Goal: Task Accomplishment & Management: Complete application form

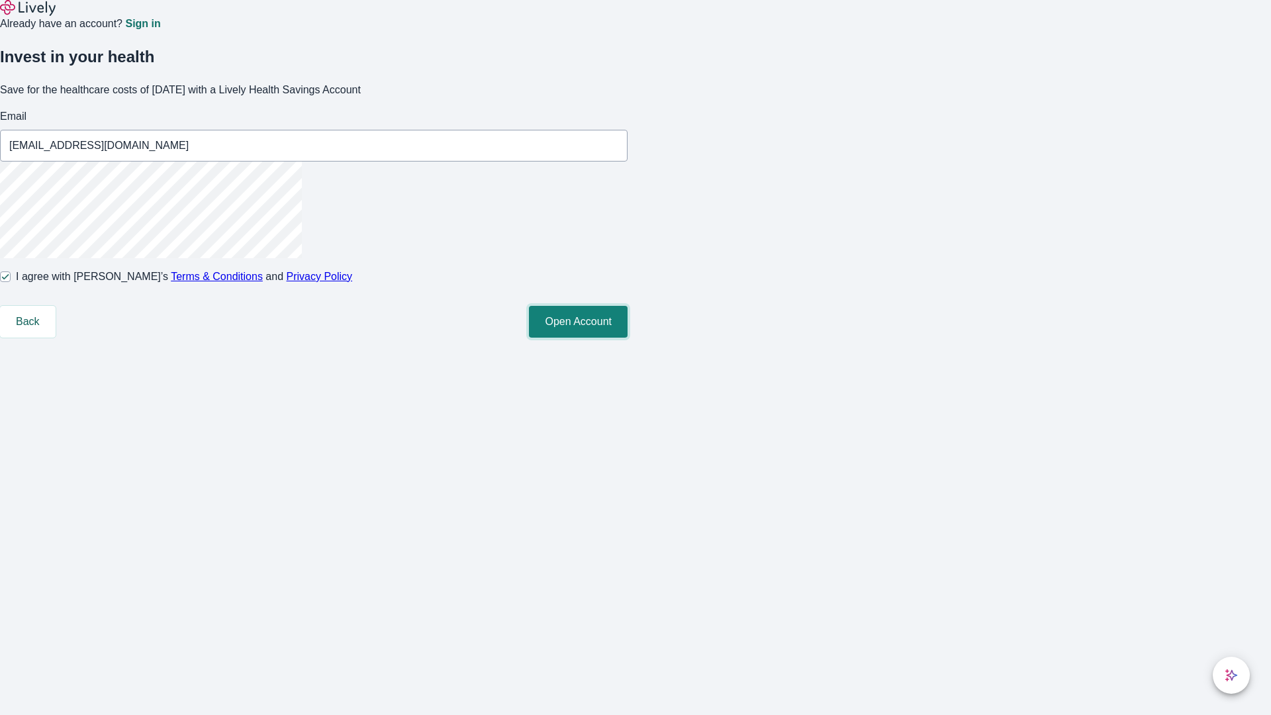
click at [628, 338] on button "Open Account" at bounding box center [578, 322] width 99 height 32
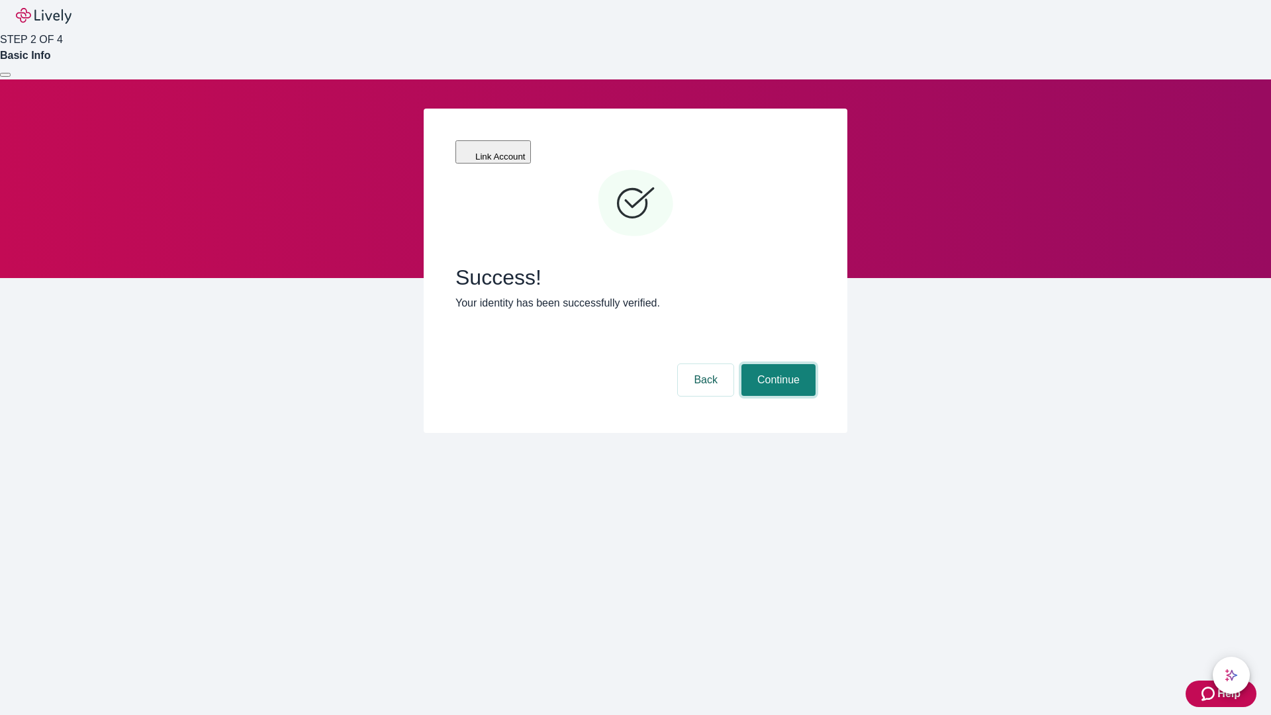
click at [777, 364] on button "Continue" at bounding box center [779, 380] width 74 height 32
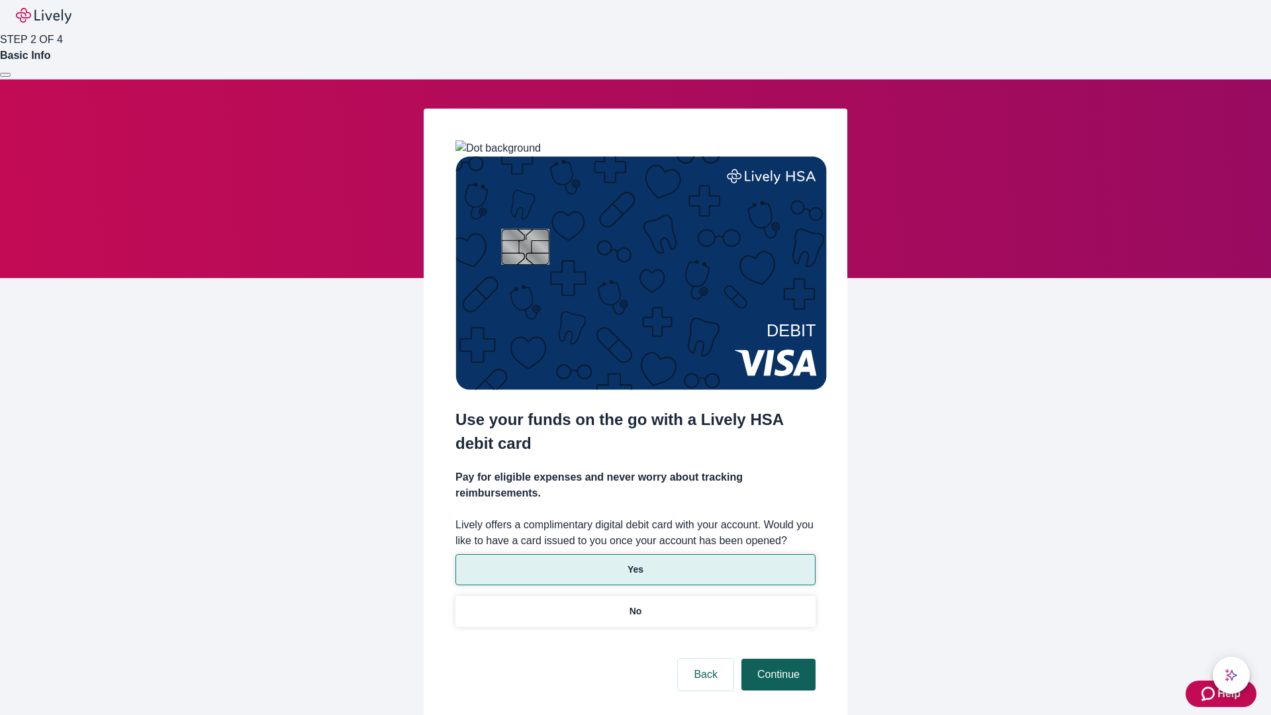
click at [635, 563] on p "Yes" at bounding box center [636, 570] width 16 height 14
click at [777, 659] on button "Continue" at bounding box center [779, 675] width 74 height 32
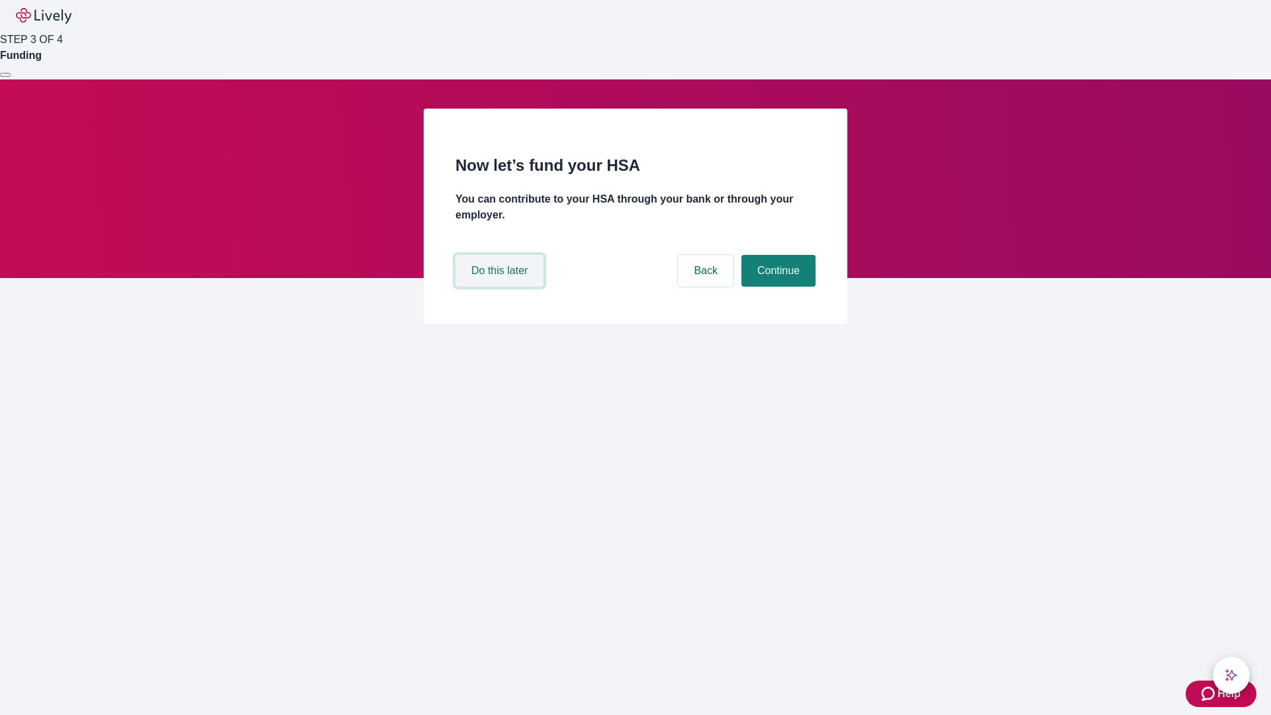
click at [501, 287] on button "Do this later" at bounding box center [500, 271] width 88 height 32
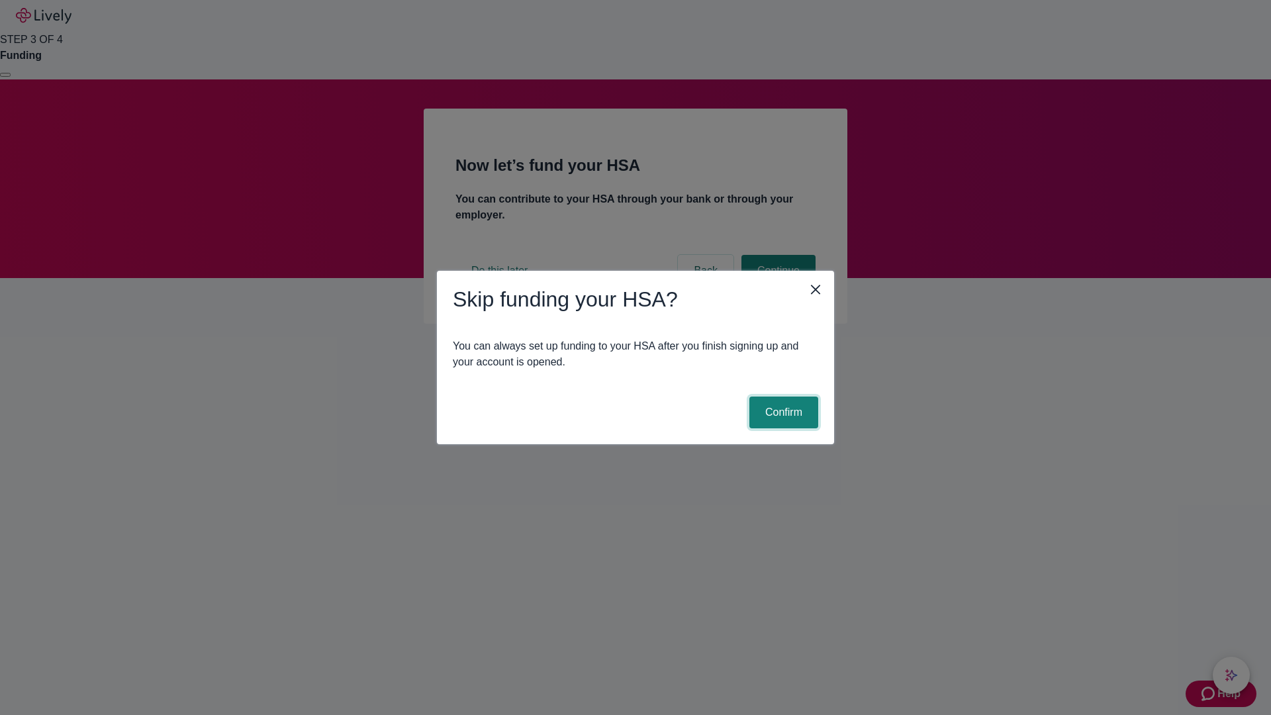
click at [782, 413] on button "Confirm" at bounding box center [784, 413] width 69 height 32
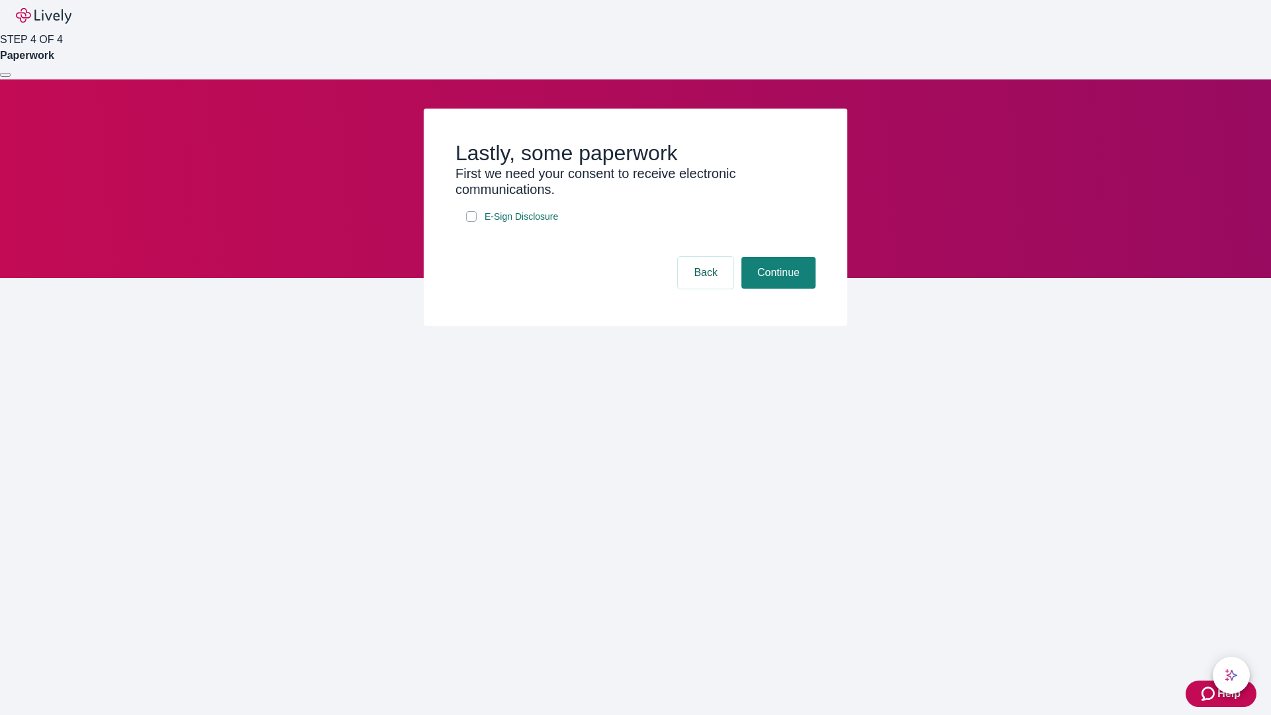
click at [471, 222] on input "E-Sign Disclosure" at bounding box center [471, 216] width 11 height 11
checkbox input "true"
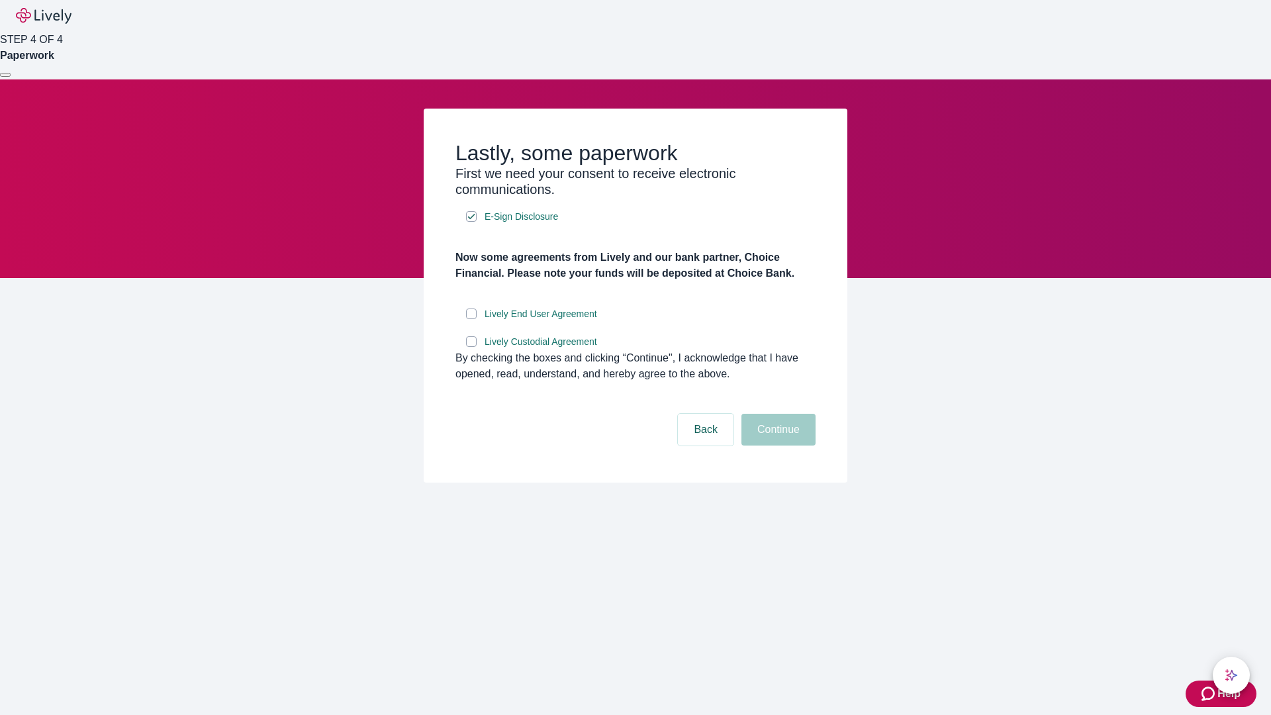
click at [471, 319] on input "Lively End User Agreement" at bounding box center [471, 314] width 11 height 11
checkbox input "true"
click at [471, 347] on input "Lively Custodial Agreement" at bounding box center [471, 341] width 11 height 11
checkbox input "true"
click at [777, 446] on button "Continue" at bounding box center [779, 430] width 74 height 32
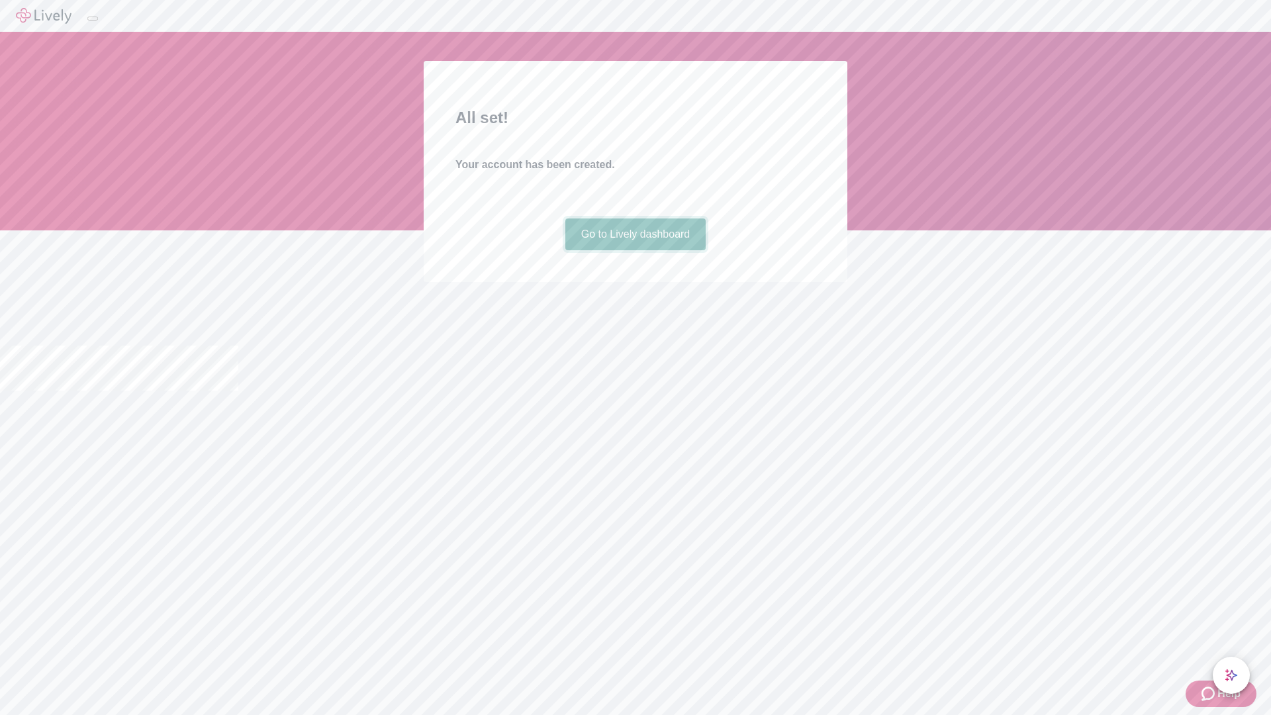
click at [635, 250] on link "Go to Lively dashboard" at bounding box center [635, 235] width 141 height 32
